Goal: Communication & Community: Connect with others

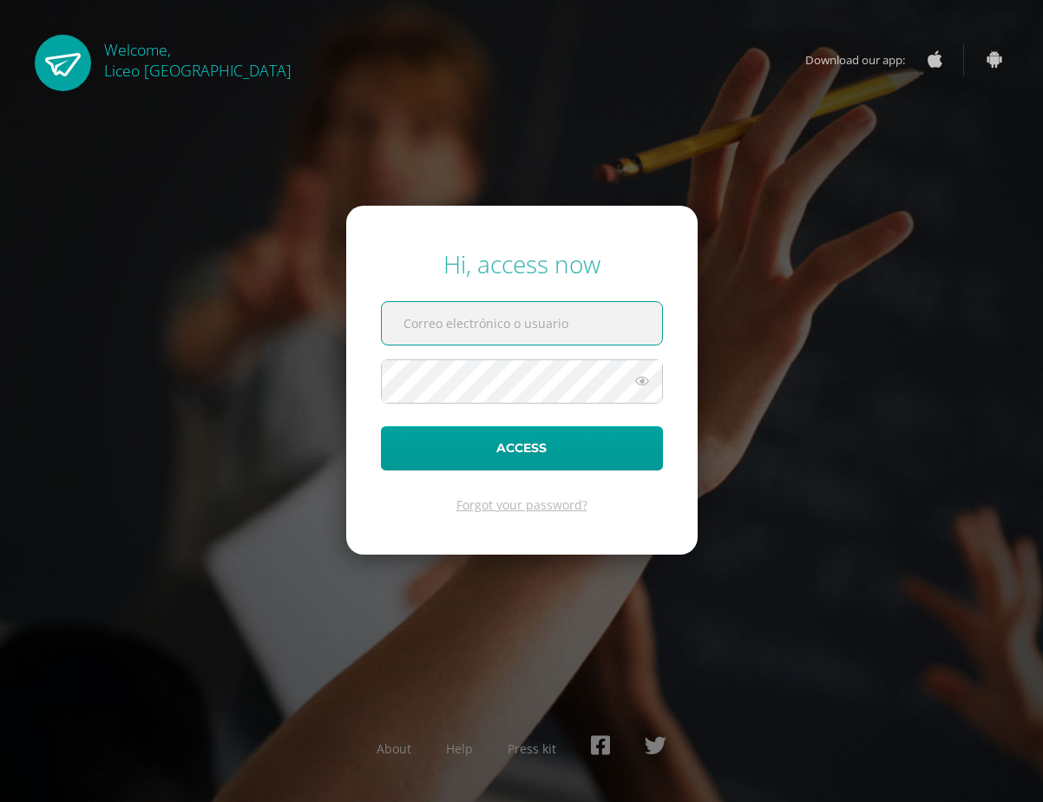
click at [467, 308] on input "text" at bounding box center [522, 323] width 280 height 43
paste input "edoo.liceo"
type input "edoo.liceo"
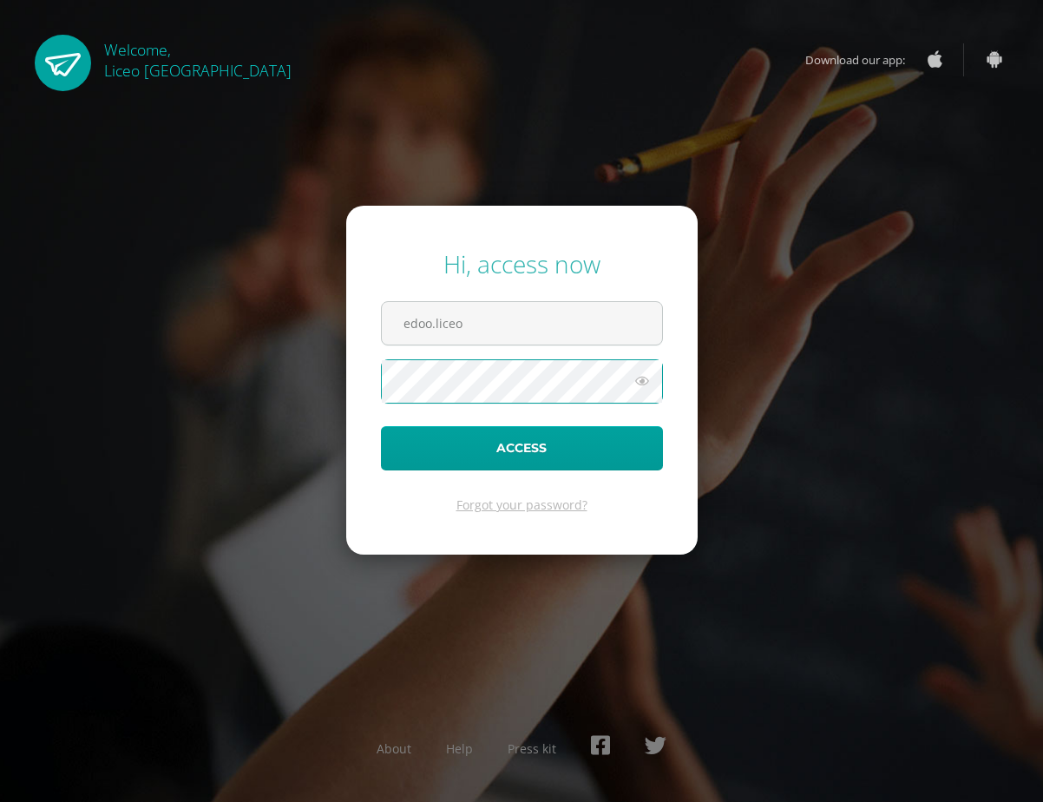
click at [536, 425] on form "Hi, access now edoo.liceo Access Forgot your password?" at bounding box center [521, 380] width 351 height 349
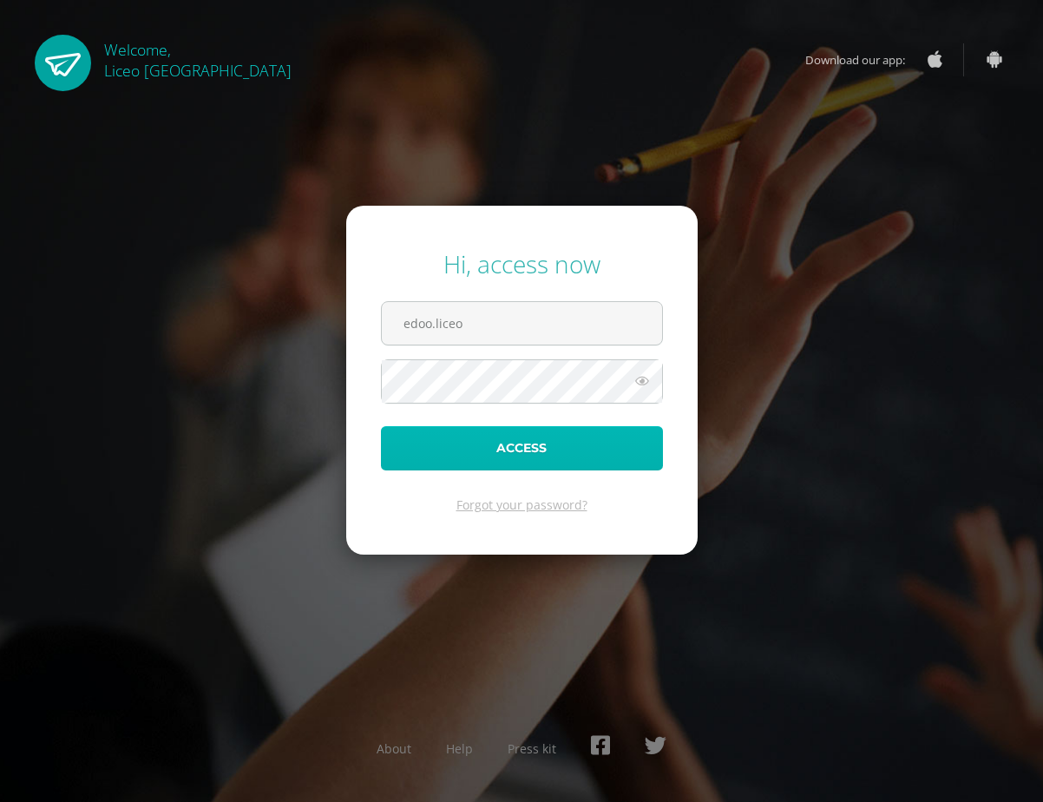
click at [543, 443] on button "Access" at bounding box center [522, 448] width 282 height 44
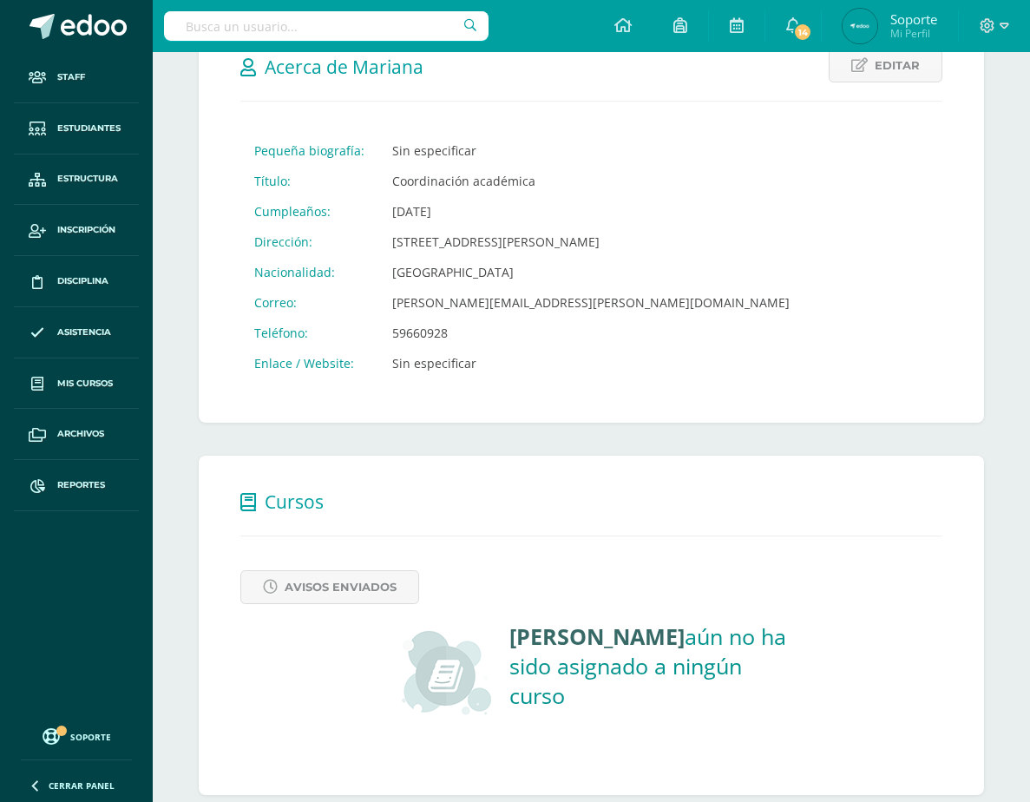
scroll to position [277, 0]
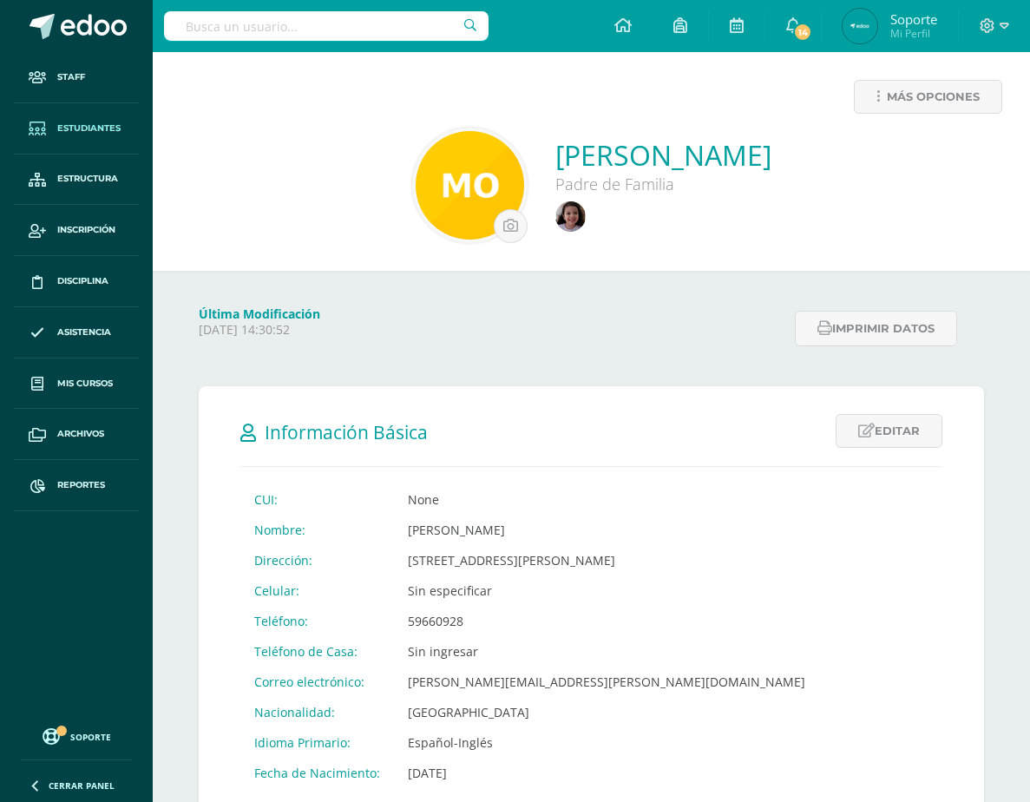
click at [78, 134] on span "Estudiantes" at bounding box center [88, 128] width 63 height 14
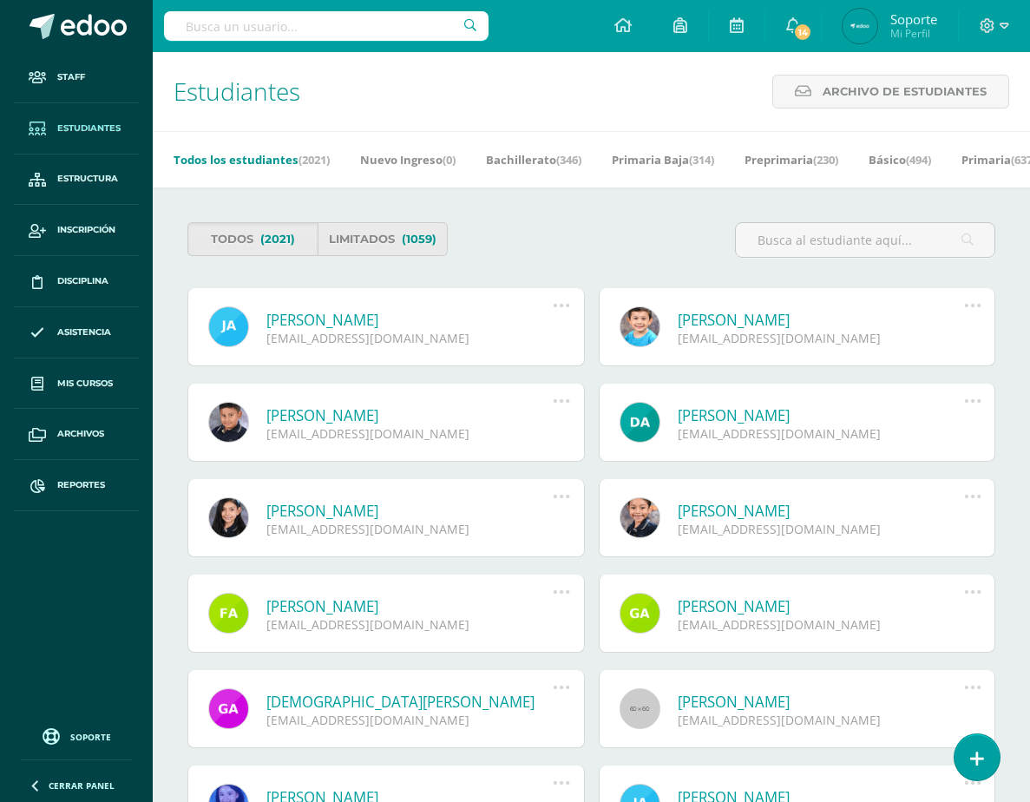
click at [702, 330] on link "Sebastián Andrés Abreu Franco" at bounding box center [821, 320] width 287 height 20
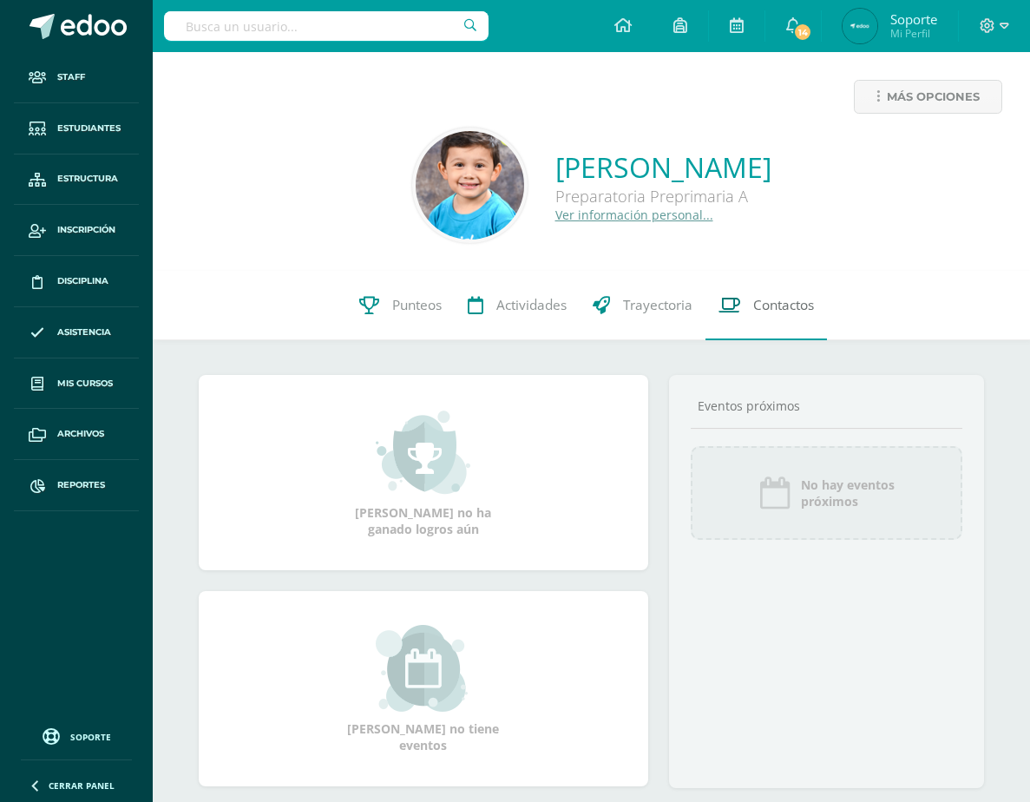
click at [725, 319] on link "Contactos" at bounding box center [766, 305] width 121 height 69
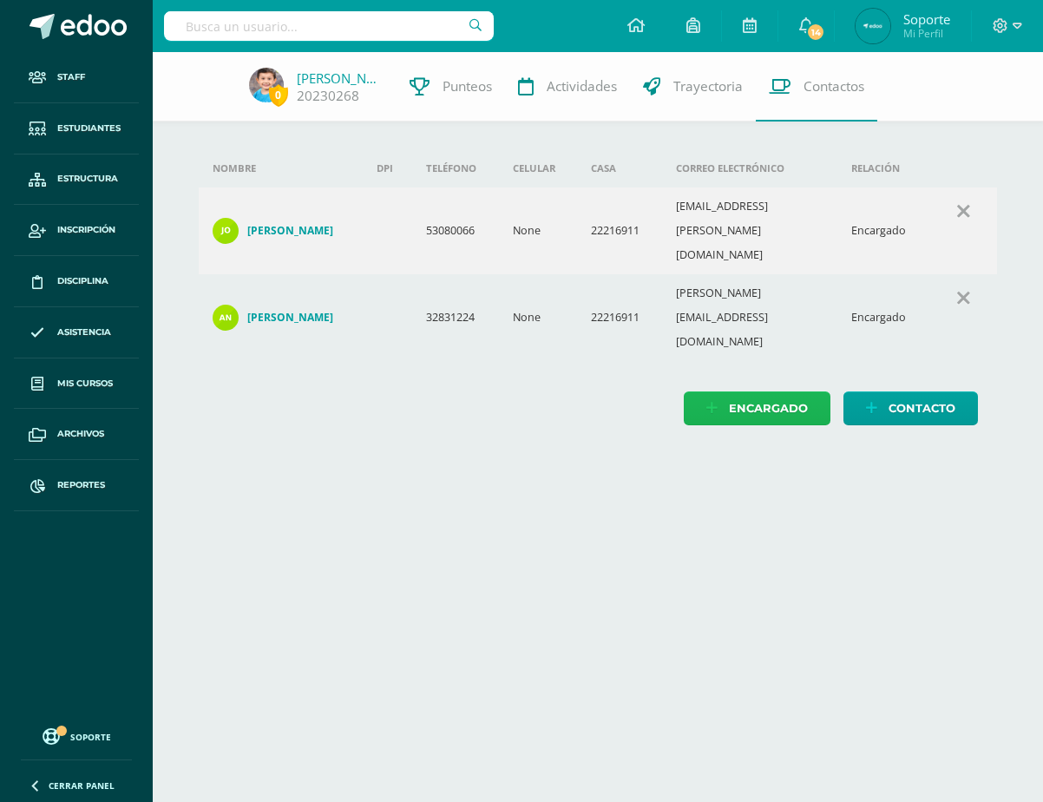
click at [787, 392] on span "Encargado" at bounding box center [768, 408] width 79 height 32
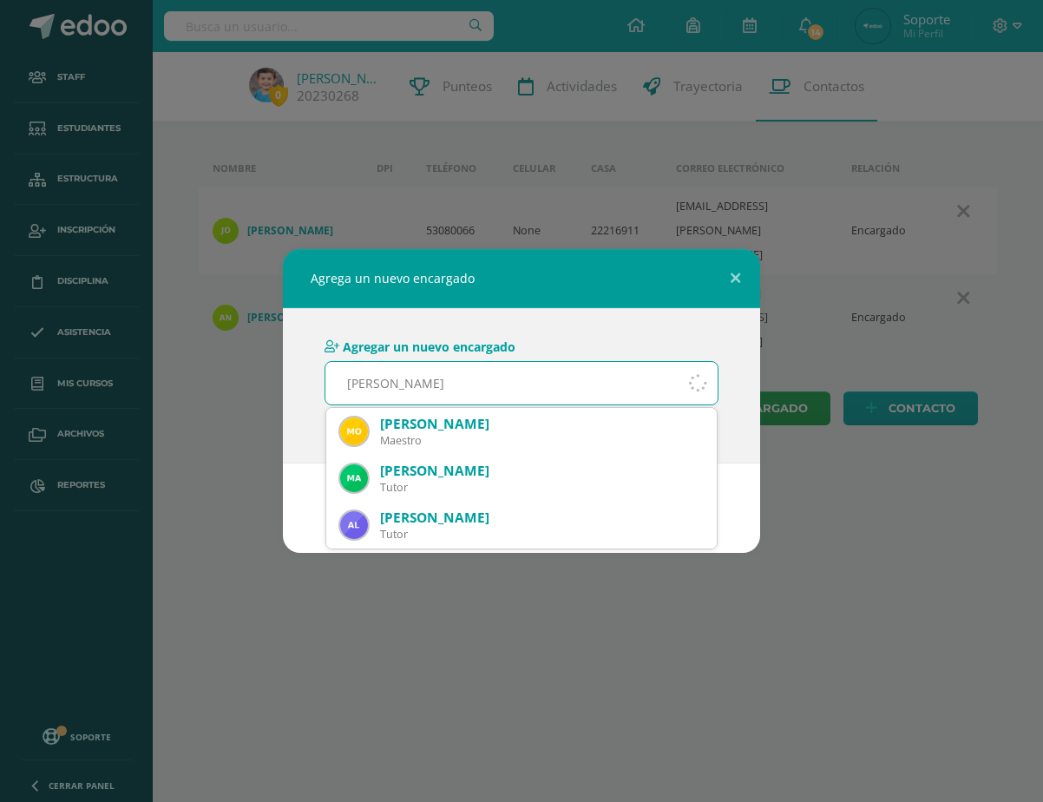
type input "[PERSON_NAME]"
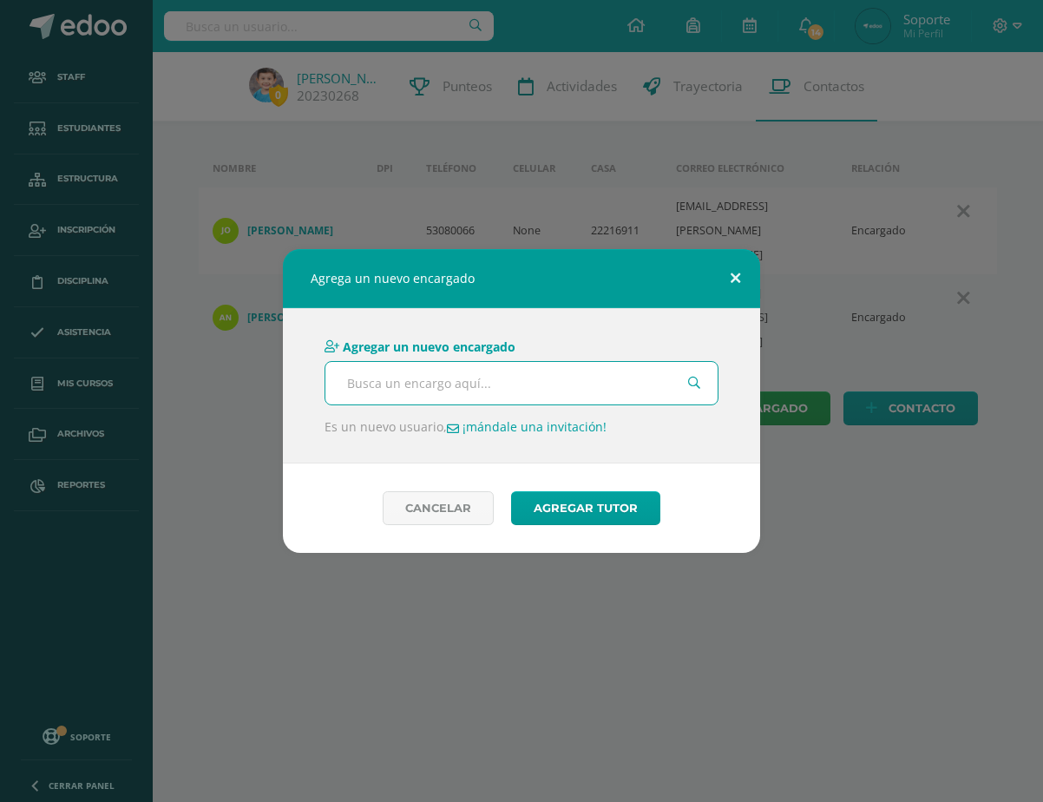
click at [743, 280] on button at bounding box center [735, 278] width 49 height 59
